Goal: Task Accomplishment & Management: Manage account settings

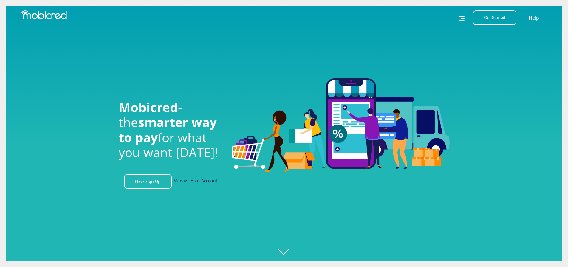
click at [198, 185] on link "Manage Your Account" at bounding box center [196, 181] width 44 height 15
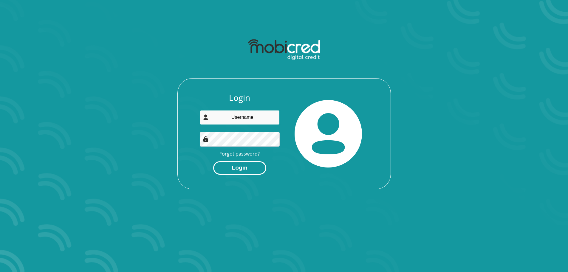
type input "lavenrylank@gmail.com"
click at [235, 167] on button "Login" at bounding box center [239, 167] width 53 height 13
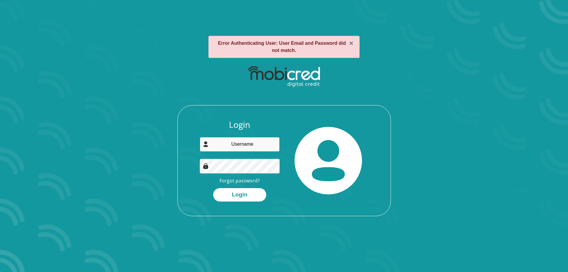
type input "[EMAIL_ADDRESS][DOMAIN_NAME]"
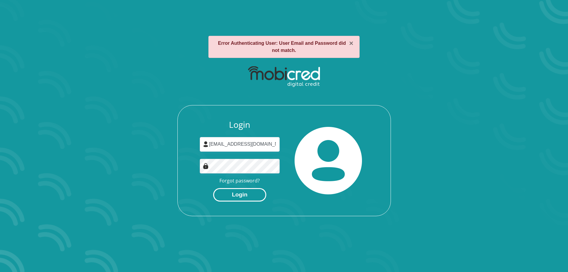
click at [246, 193] on button "Login" at bounding box center [239, 194] width 53 height 13
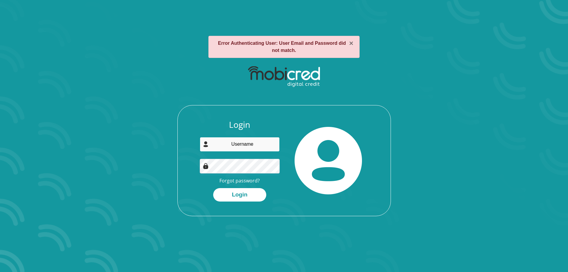
type input "[EMAIL_ADDRESS][DOMAIN_NAME]"
click at [213, 188] on button "Login" at bounding box center [239, 194] width 53 height 13
type input "[EMAIL_ADDRESS][DOMAIN_NAME]"
click at [213, 188] on button "Login" at bounding box center [239, 194] width 53 height 13
type input "[EMAIL_ADDRESS][DOMAIN_NAME]"
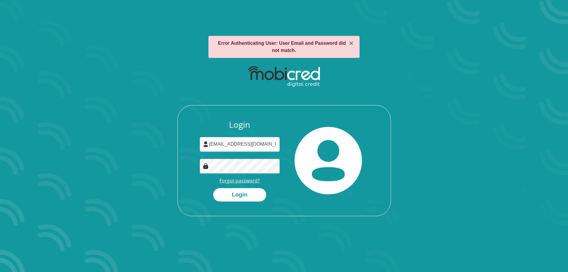
click at [240, 180] on link "Forgot password?" at bounding box center [240, 180] width 40 height 7
drag, startPoint x: 183, startPoint y: 183, endPoint x: 204, endPoint y: 184, distance: 20.9
click at [183, 183] on div "Login lavenrylank@gmail.com Forgot password? Login" at bounding box center [284, 168] width 213 height 96
click at [213, 188] on button "Login" at bounding box center [239, 194] width 53 height 13
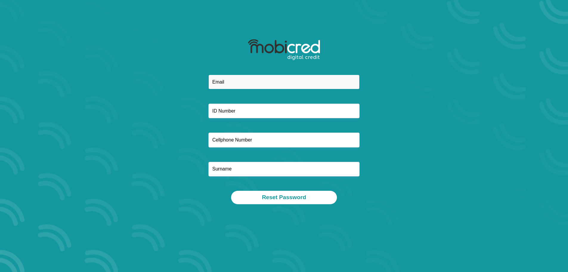
click at [239, 78] on input "email" at bounding box center [283, 82] width 151 height 15
type input "[EMAIL_ADDRESS][DOMAIN_NAME]"
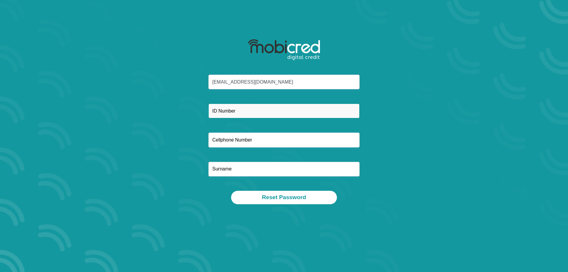
click at [254, 109] on input "text" at bounding box center [283, 111] width 151 height 15
type input "8903105108085"
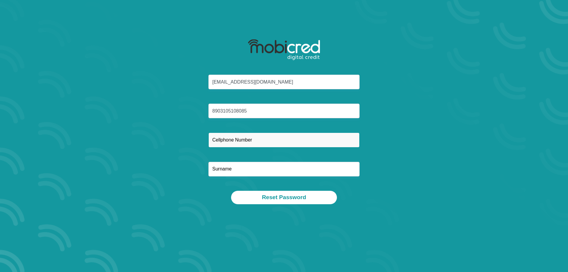
click at [237, 140] on input "text" at bounding box center [283, 139] width 151 height 15
type input "0671249090"
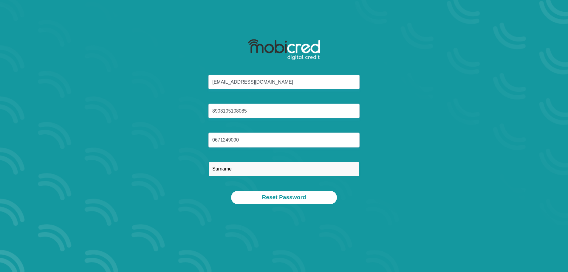
click at [270, 171] on input "text" at bounding box center [283, 169] width 151 height 15
type input "Kumarsamy"
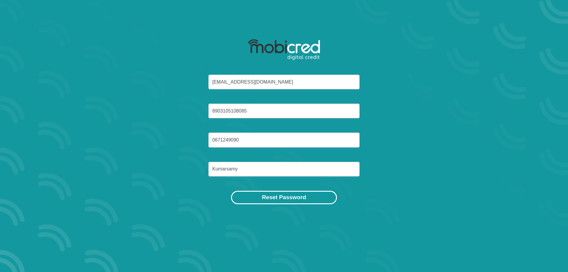
click at [305, 197] on button "Reset Password" at bounding box center [284, 197] width 106 height 13
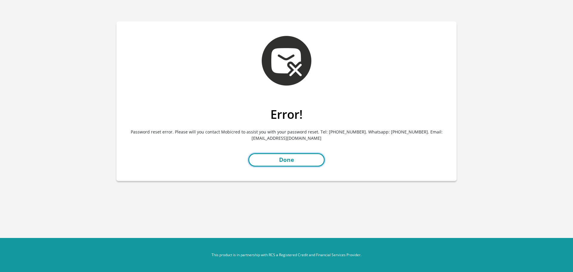
click at [297, 160] on link "Done" at bounding box center [286, 159] width 76 height 13
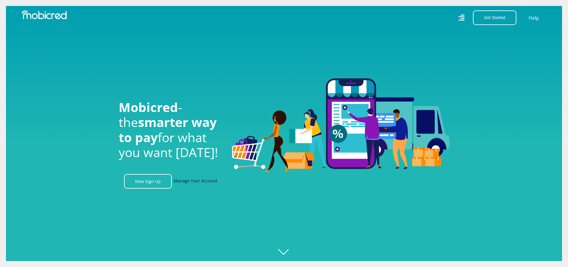
click at [207, 179] on link "Manage Your Account" at bounding box center [196, 181] width 44 height 15
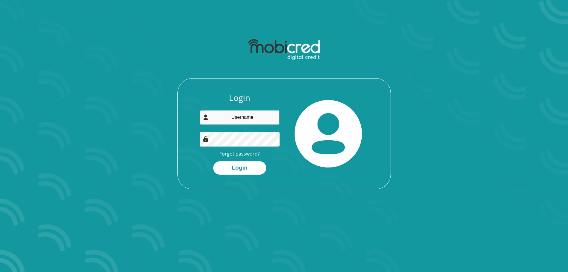
type input "[EMAIL_ADDRESS][DOMAIN_NAME]"
click at [213, 161] on button "Login" at bounding box center [239, 167] width 53 height 13
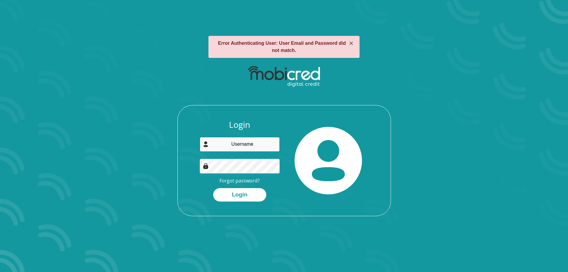
type input "[EMAIL_ADDRESS][DOMAIN_NAME]"
click at [213, 188] on button "Login" at bounding box center [239, 194] width 53 height 13
type input "[EMAIL_ADDRESS][DOMAIN_NAME]"
click at [213, 188] on button "Login" at bounding box center [239, 194] width 53 height 13
type input "[EMAIL_ADDRESS][DOMAIN_NAME]"
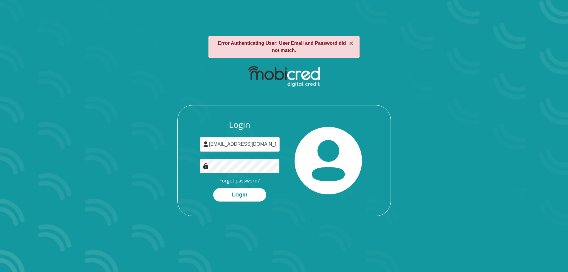
click at [213, 188] on button "Login" at bounding box center [239, 194] width 53 height 13
type input "[EMAIL_ADDRESS][DOMAIN_NAME]"
click at [213, 188] on button "Login" at bounding box center [239, 194] width 53 height 13
type input "[EMAIL_ADDRESS][DOMAIN_NAME]"
click at [240, 181] on link "Forgot password?" at bounding box center [240, 180] width 40 height 7
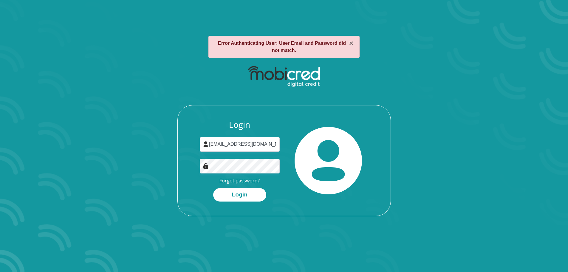
click at [249, 178] on link "Forgot password?" at bounding box center [240, 180] width 40 height 7
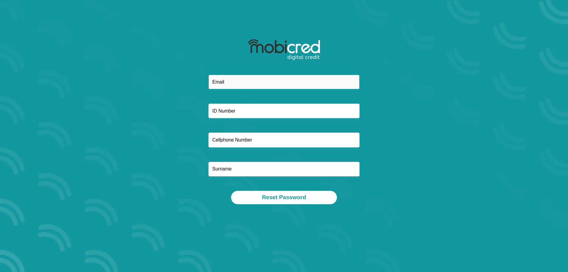
click at [251, 79] on input "email" at bounding box center [283, 82] width 151 height 15
type input "[EMAIL_ADDRESS][DOMAIN_NAME]"
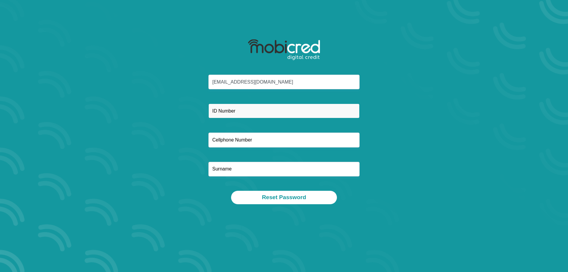
click at [266, 109] on input "text" at bounding box center [283, 111] width 151 height 15
type input "8903105108058"
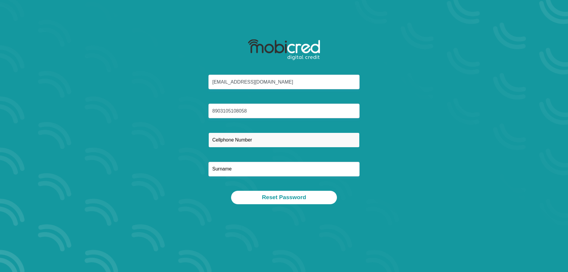
click at [256, 142] on input "text" at bounding box center [283, 139] width 151 height 15
type input "0725750453"
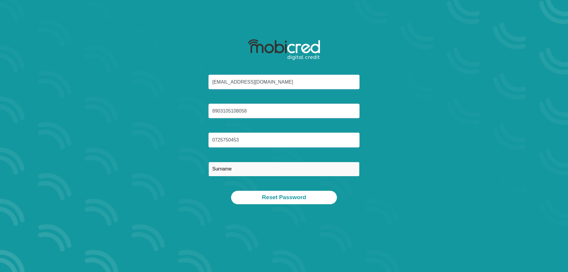
click at [242, 172] on input "text" at bounding box center [283, 169] width 151 height 15
type input "Kumarsamy"
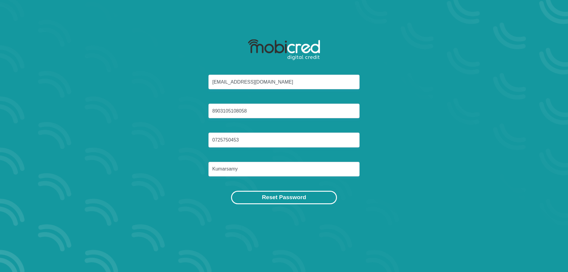
click at [269, 200] on button "Reset Password" at bounding box center [284, 197] width 106 height 13
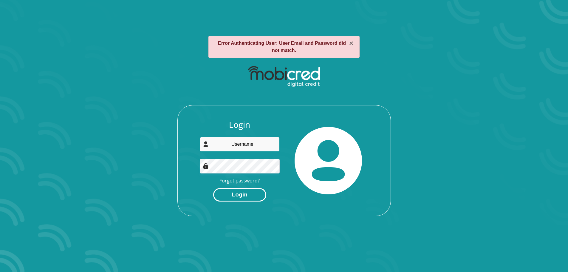
type input "[EMAIL_ADDRESS][DOMAIN_NAME]"
click at [249, 196] on button "Login" at bounding box center [239, 194] width 53 height 13
type input "[EMAIL_ADDRESS][DOMAIN_NAME]"
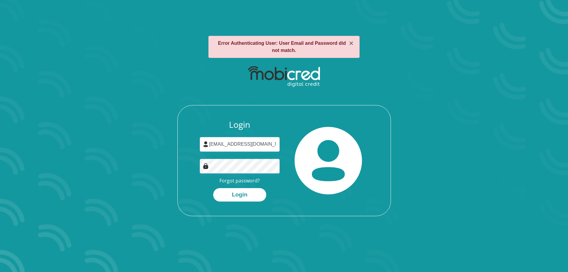
click at [246, 176] on div "Login [EMAIL_ADDRESS][DOMAIN_NAME] Forgot password? Login" at bounding box center [239, 161] width 89 height 82
click at [245, 180] on link "Forgot password?" at bounding box center [240, 180] width 40 height 7
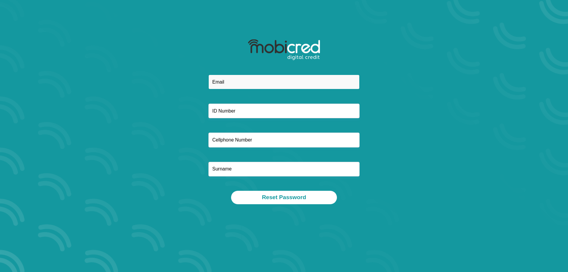
drag, startPoint x: 0, startPoint y: 0, endPoint x: 270, endPoint y: 88, distance: 284.2
click at [270, 88] on input "email" at bounding box center [283, 82] width 151 height 15
type input "lavenrylank@gmail.com"
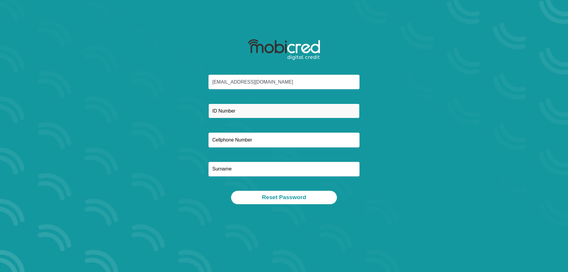
click at [272, 106] on input "text" at bounding box center [283, 111] width 151 height 15
type input "8903105108058"
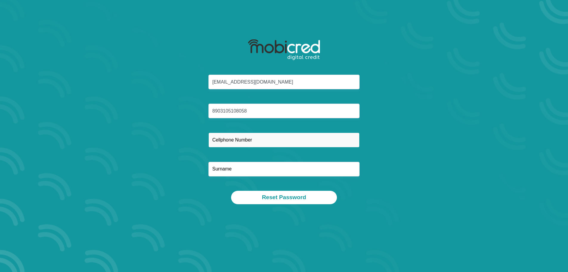
click at [265, 136] on input "text" at bounding box center [283, 139] width 151 height 15
type input "0671249090"
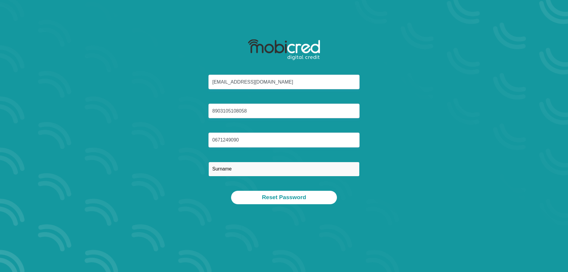
click at [253, 172] on input "text" at bounding box center [283, 169] width 151 height 15
type input "Kumarsamy"
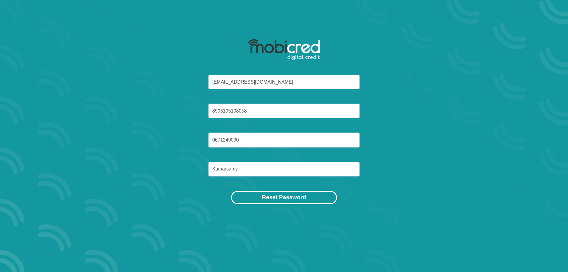
click at [274, 199] on button "Reset Password" at bounding box center [284, 197] width 106 height 13
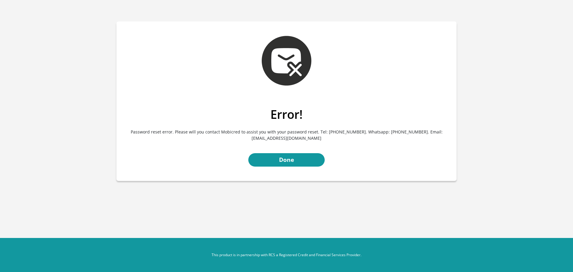
drag, startPoint x: 319, startPoint y: 139, endPoint x: 254, endPoint y: 140, distance: 64.7
click at [254, 140] on p "Password reset error. Please will you contact Mobicred to assist you with your …" at bounding box center [286, 134] width 331 height 27
copy p "[EMAIL_ADDRESS][DOMAIN_NAME]"
